Goal: Task Accomplishment & Management: Complete application form

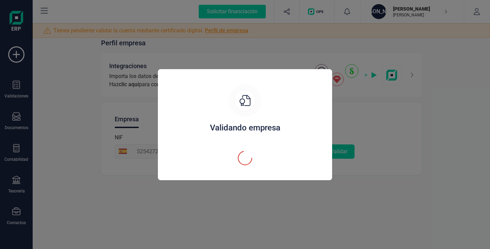
click at [256, 125] on div "Validando empresa" at bounding box center [245, 127] width 158 height 11
click at [274, 196] on div "Validando empresa" at bounding box center [245, 124] width 490 height 249
click at [227, 203] on div "Validando empresa" at bounding box center [245, 124] width 490 height 249
click at [124, 81] on div "Validando empresa" at bounding box center [245, 124] width 490 height 249
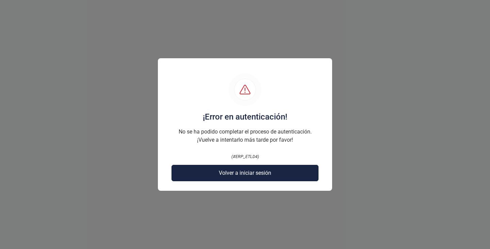
click at [245, 176] on span "Volver a iniciar sesión" at bounding box center [245, 173] width 52 height 8
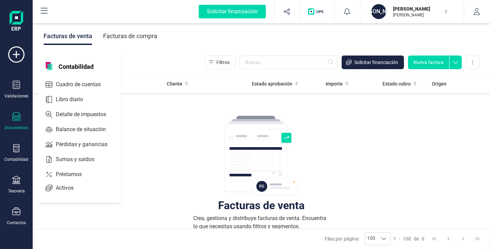
scroll to position [68, 0]
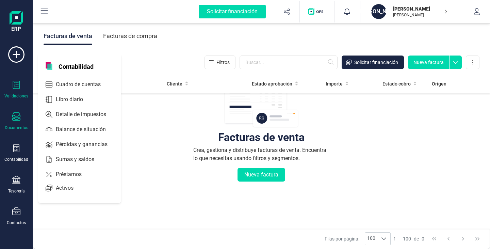
click at [17, 89] on div at bounding box center [16, 86] width 8 height 10
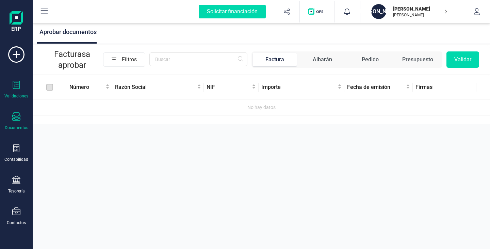
click at [17, 119] on icon at bounding box center [16, 116] width 8 height 8
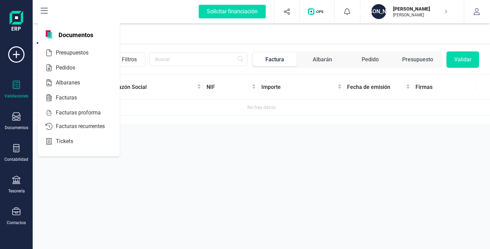
click at [277, 62] on div "Factura" at bounding box center [274, 59] width 19 height 8
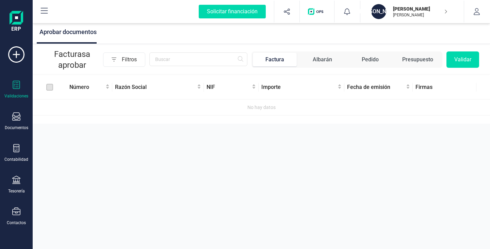
click at [276, 63] on div "Factura" at bounding box center [274, 59] width 19 height 8
click at [277, 62] on div "Factura" at bounding box center [274, 59] width 19 height 8
click at [18, 54] on icon at bounding box center [16, 54] width 16 height 16
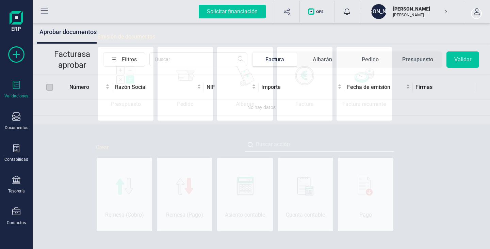
scroll to position [0, 34]
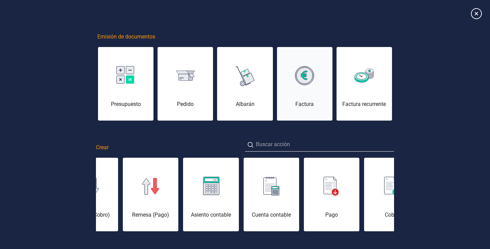
click at [300, 91] on div "Factura" at bounding box center [304, 87] width 55 height 41
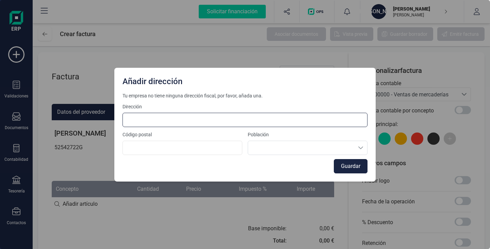
click at [129, 121] on input at bounding box center [244, 120] width 245 height 14
type input "L"
type input "[STREET_ADDRESS]"
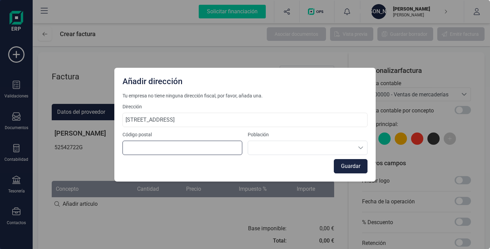
click at [129, 152] on input at bounding box center [182, 148] width 120 height 14
type input "23740"
click at [351, 163] on button "Guardar" at bounding box center [351, 166] width 34 height 14
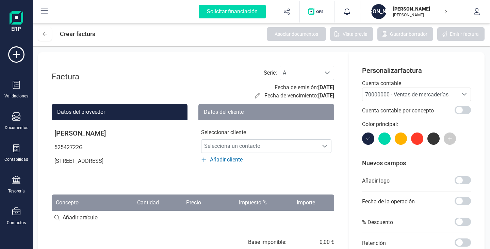
click at [234, 160] on span "Añadir cliente" at bounding box center [226, 160] width 33 height 8
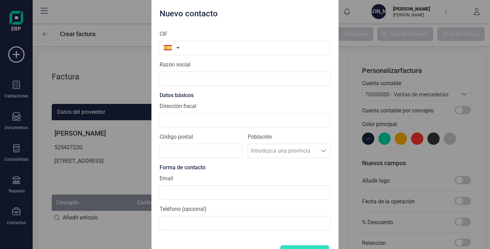
click at [344, 114] on div "Nuevo contacto CIF Razón social Datos básicos Dirección fiscal Código postal Po…" at bounding box center [245, 124] width 490 height 249
click at [5, 71] on div "Nuevo contacto CIF Razón social Datos básicos Dirección fiscal Código postal Po…" at bounding box center [245, 124] width 490 height 249
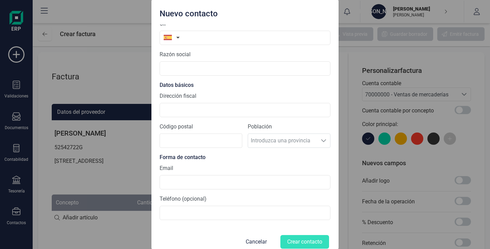
scroll to position [19, 0]
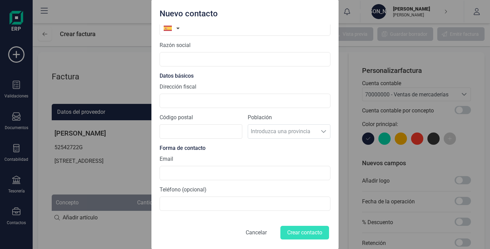
click at [249, 233] on button "Cancelar" at bounding box center [256, 232] width 37 height 16
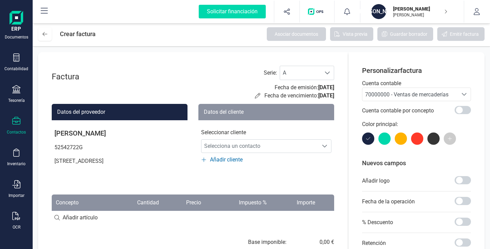
scroll to position [56, 0]
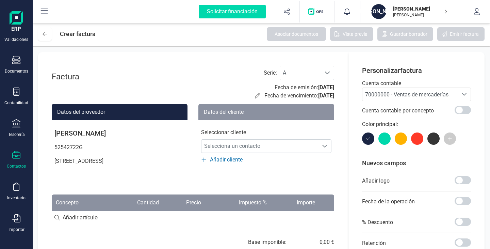
click at [16, 125] on icon at bounding box center [16, 123] width 8 height 8
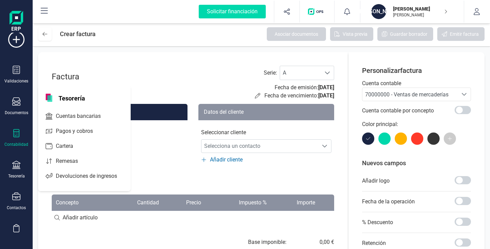
scroll to position [0, 0]
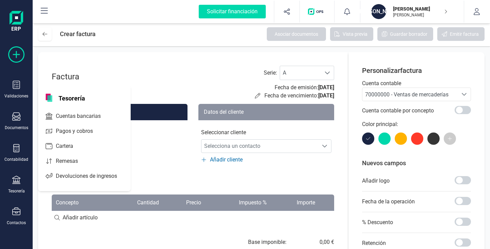
click at [20, 52] on icon at bounding box center [16, 54] width 16 height 16
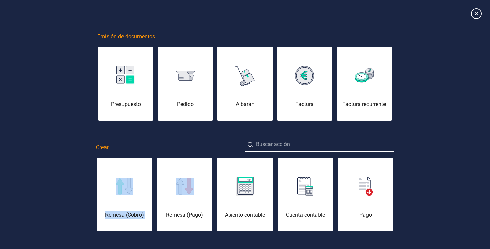
drag, startPoint x: 107, startPoint y: 181, endPoint x: 163, endPoint y: 186, distance: 56.4
click at [163, 186] on div "Remesa (Cobro) Remesa (Pago) Asiento contable Cuenta contable Pago Cobro Contac…" at bounding box center [245, 194] width 298 height 75
drag, startPoint x: 202, startPoint y: 195, endPoint x: 146, endPoint y: 194, distance: 56.1
click at [146, 194] on div "Remesa (Cobro) Remesa (Pago) Asiento contable Cuenta contable Pago Cobro Contac…" at bounding box center [245, 194] width 298 height 75
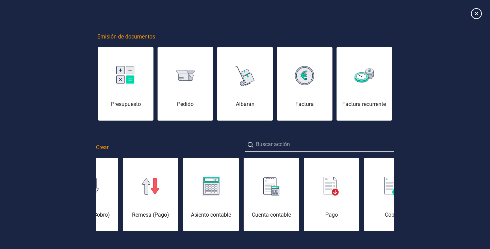
click at [190, 197] on div "Remesa (Cobro) Remesa (Pago) Asiento contable Cuenta contable Pago Cobro Contac…" at bounding box center [245, 194] width 298 height 75
click at [384, 211] on div "Cobro" at bounding box center [391, 215] width 55 height 8
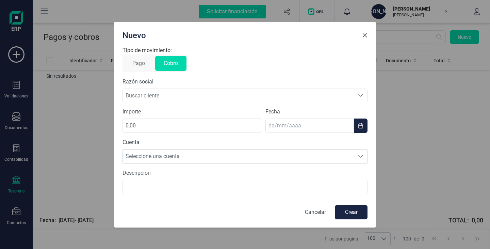
click at [364, 34] on span "Close" at bounding box center [364, 35] width 5 height 5
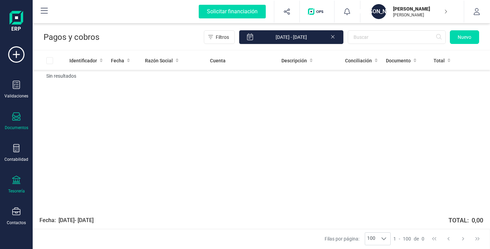
click at [14, 119] on icon at bounding box center [16, 116] width 8 height 8
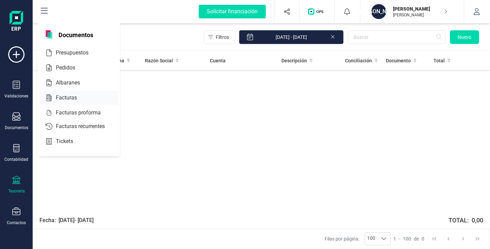
click at [69, 98] on span "Facturas" at bounding box center [71, 98] width 36 height 8
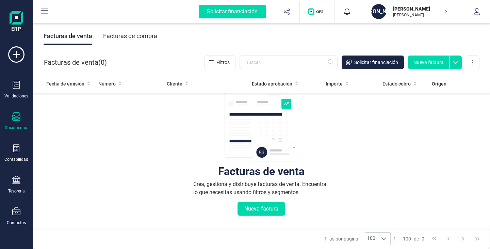
scroll to position [68, 0]
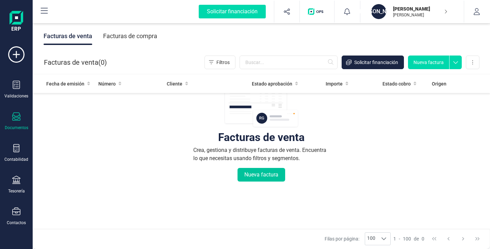
click at [264, 176] on button "Nueva factura" at bounding box center [262, 175] width 48 height 14
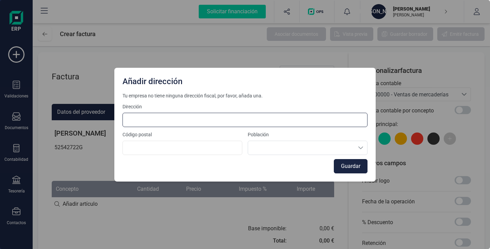
click at [128, 121] on input at bounding box center [244, 120] width 245 height 14
type input "l"
type input "CALE LA PALMA 5 BAJO IZ."
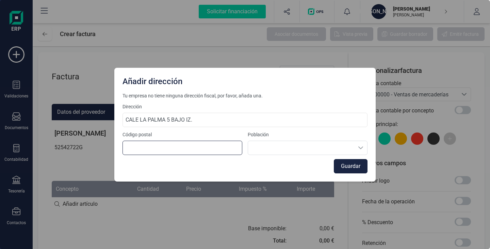
click at [138, 147] on input at bounding box center [182, 148] width 120 height 14
type input "23740"
click at [356, 163] on button "Guardar" at bounding box center [351, 166] width 34 height 14
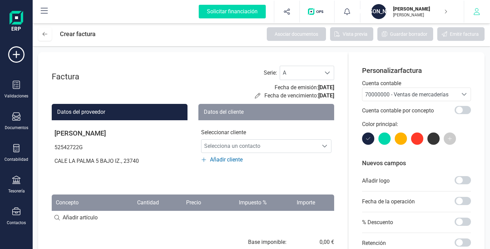
click at [476, 12] on icon "button" at bounding box center [476, 11] width 7 height 7
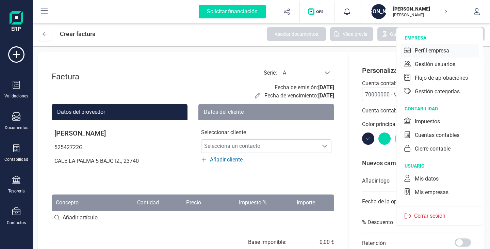
click at [431, 51] on div "Perfil empresa" at bounding box center [432, 51] width 34 height 8
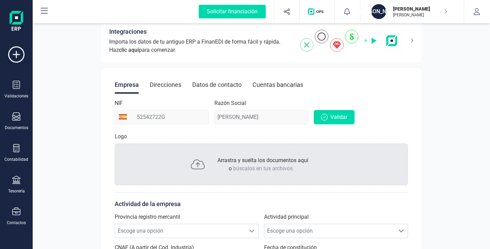
scroll to position [68, 0]
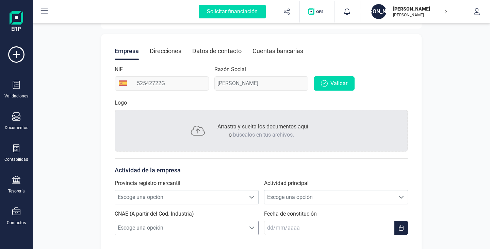
click at [177, 226] on span "Escoge una opción" at bounding box center [180, 228] width 130 height 14
click at [252, 227] on span at bounding box center [251, 227] width 5 height 5
click at [250, 197] on span at bounding box center [251, 196] width 5 height 5
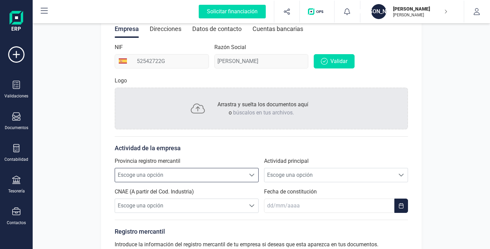
scroll to position [102, 0]
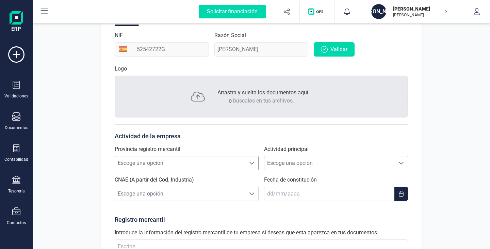
click at [253, 164] on span at bounding box center [251, 162] width 5 height 5
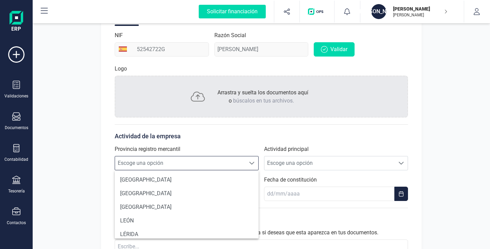
scroll to position [306, 0]
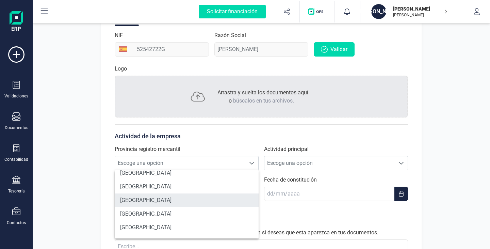
click at [183, 200] on li "[GEOGRAPHIC_DATA]" at bounding box center [187, 200] width 144 height 14
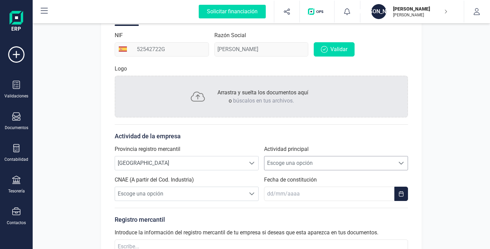
click at [400, 163] on span at bounding box center [400, 162] width 5 height 5
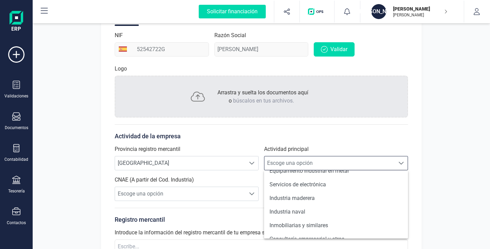
scroll to position [591, 0]
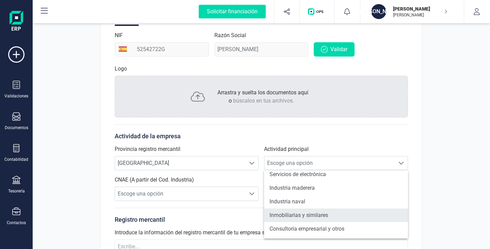
click at [313, 215] on li "Inmobiliarias y similares" at bounding box center [336, 215] width 144 height 14
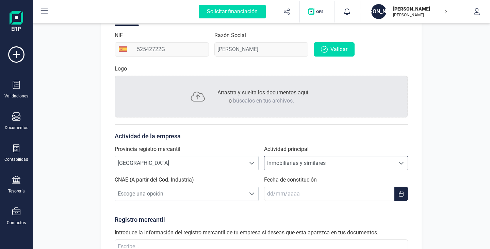
scroll to position [136, 0]
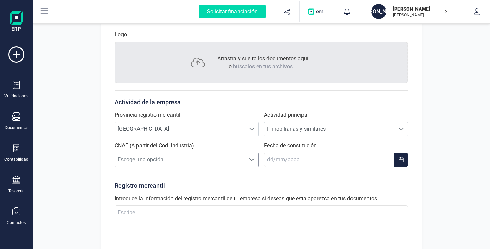
click at [163, 161] on span "Escoge una opción" at bounding box center [180, 160] width 130 height 14
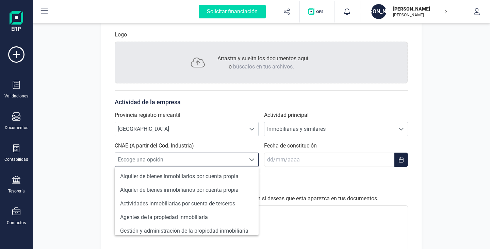
scroll to position [73, 0]
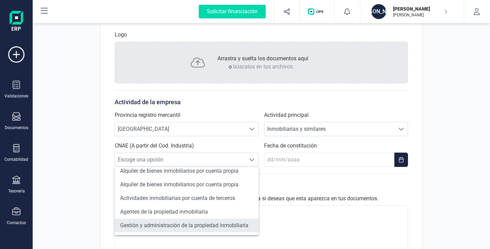
click at [177, 226] on li "Gestión y administración de la propiedad inmobiliaria" at bounding box center [187, 225] width 144 height 14
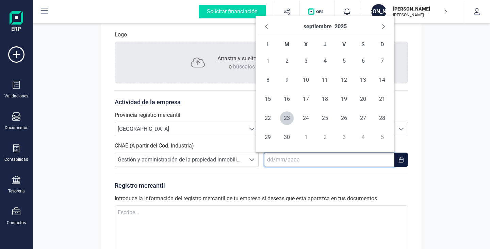
click at [299, 159] on input "text" at bounding box center [329, 159] width 130 height 14
click at [287, 162] on input "text" at bounding box center [329, 159] width 130 height 14
type input "[DATE]"
click at [326, 60] on span "1" at bounding box center [325, 61] width 14 height 14
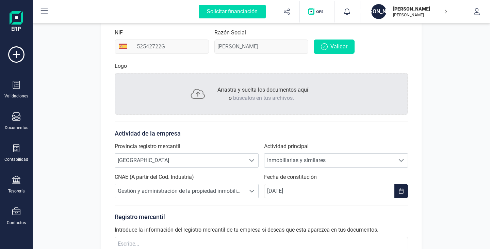
scroll to position [77, 0]
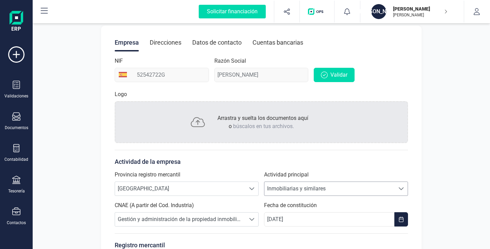
click at [406, 188] on div at bounding box center [401, 189] width 13 height 14
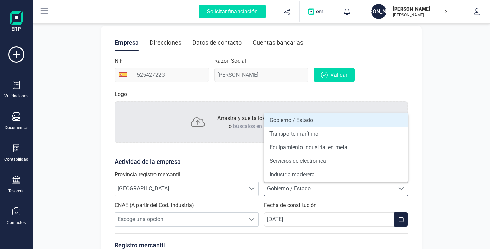
scroll to position [534, 0]
click at [326, 120] on li "Otros / varios" at bounding box center [336, 120] width 144 height 14
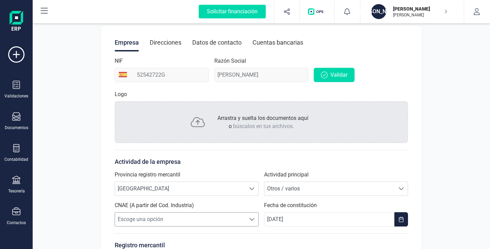
click at [167, 219] on span "Escoge una opción" at bounding box center [180, 219] width 130 height 14
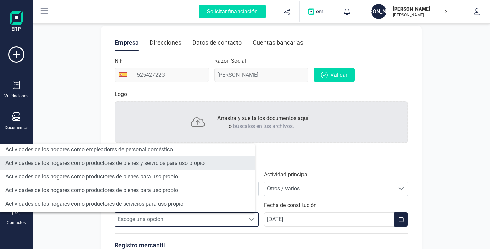
scroll to position [645, 0]
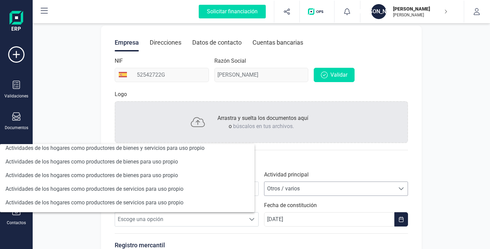
click at [404, 185] on div at bounding box center [401, 189] width 13 height 14
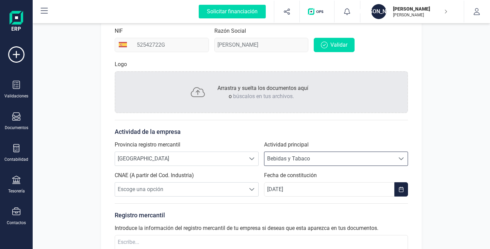
scroll to position [111, 0]
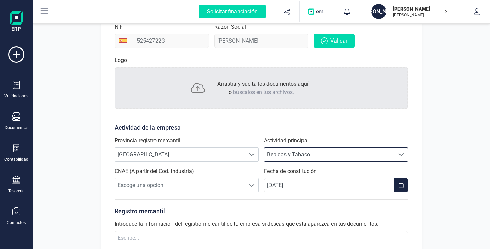
click at [401, 154] on span at bounding box center [400, 154] width 5 height 5
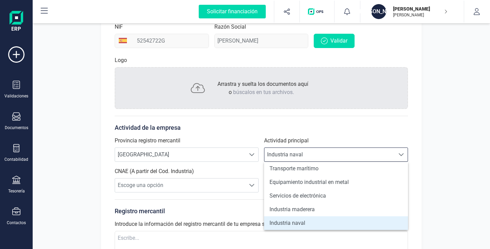
scroll to position [574, 0]
click at [317, 156] on span "Inmobiliarias y similares" at bounding box center [329, 155] width 130 height 14
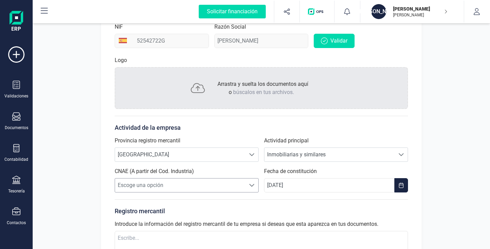
click at [255, 186] on span at bounding box center [251, 184] width 5 height 5
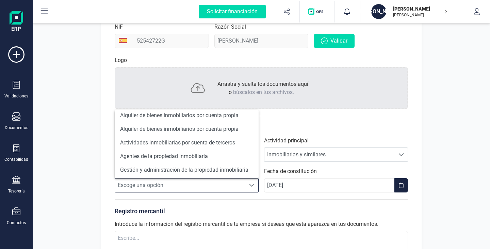
scroll to position [73, 0]
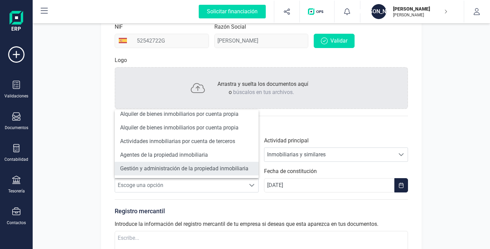
click at [173, 169] on li "Gestión y administración de la propiedad inmobiliaria" at bounding box center [187, 169] width 144 height 14
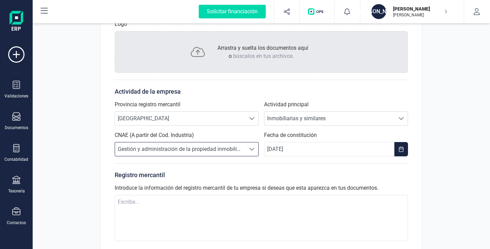
scroll to position [179, 0]
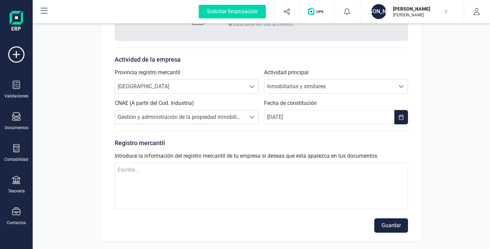
click at [381, 228] on button "Guardar" at bounding box center [391, 225] width 34 height 14
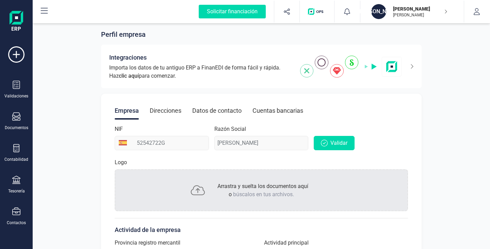
scroll to position [0, 0]
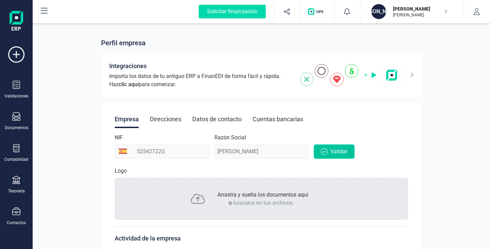
click at [339, 151] on span "Validar" at bounding box center [338, 151] width 17 height 8
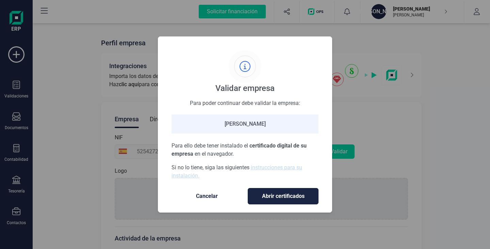
click at [277, 196] on span "Abrir certificados" at bounding box center [283, 196] width 56 height 8
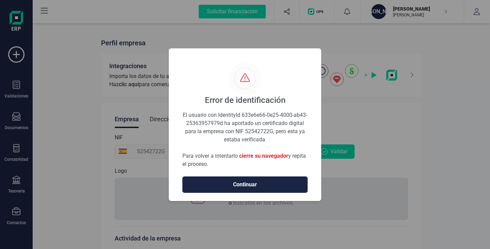
click at [245, 184] on span "Continuar" at bounding box center [245, 184] width 111 height 8
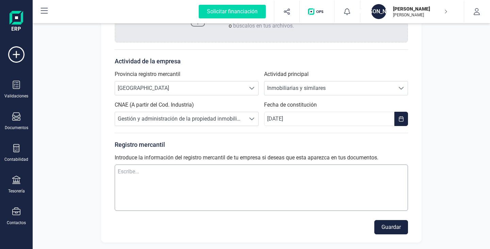
scroll to position [179, 0]
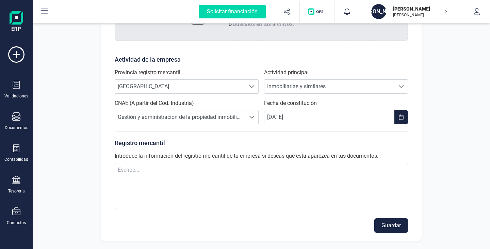
click at [400, 227] on button "Guardar" at bounding box center [391, 225] width 34 height 14
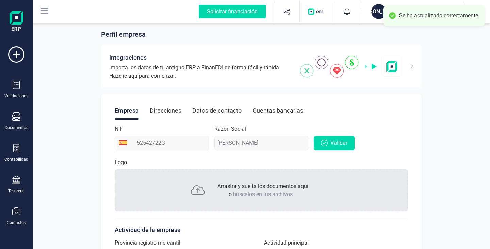
scroll to position [0, 0]
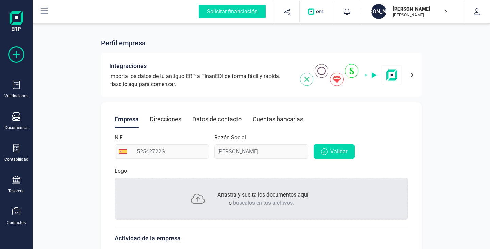
click at [21, 55] on icon at bounding box center [16, 54] width 16 height 16
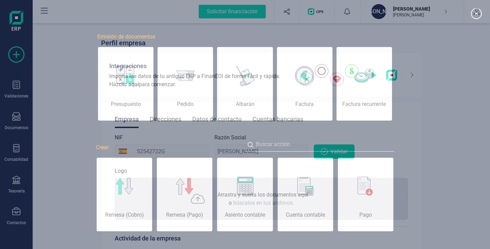
scroll to position [0, 34]
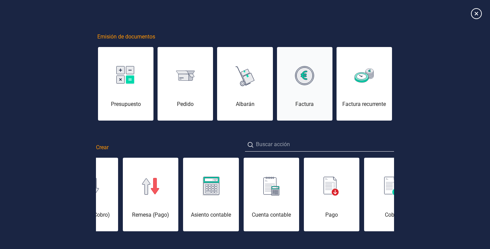
click at [312, 93] on div "Factura" at bounding box center [304, 87] width 55 height 41
